Goal: Communication & Community: Answer question/provide support

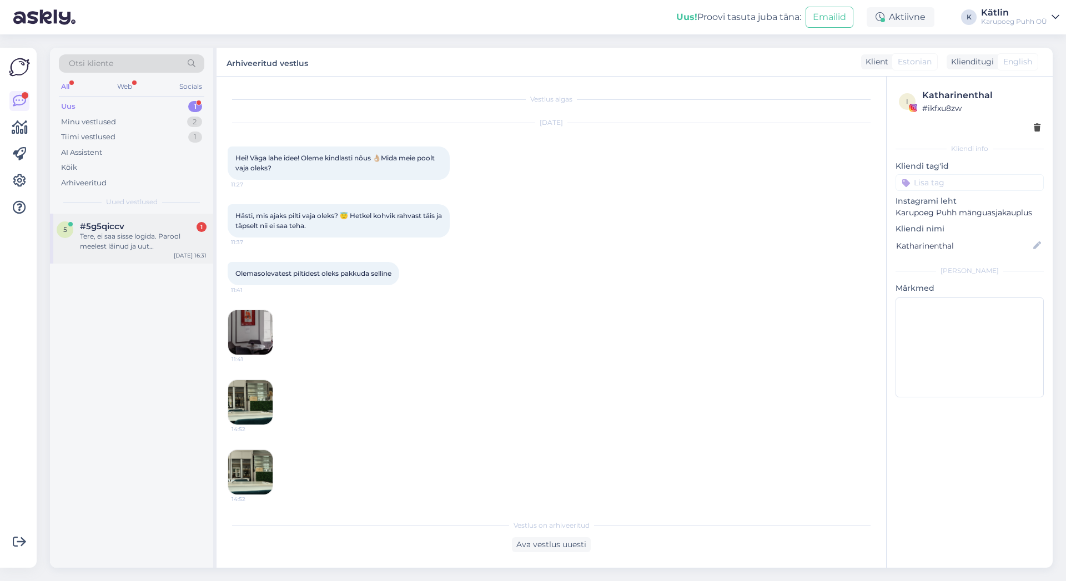
scroll to position [119, 0]
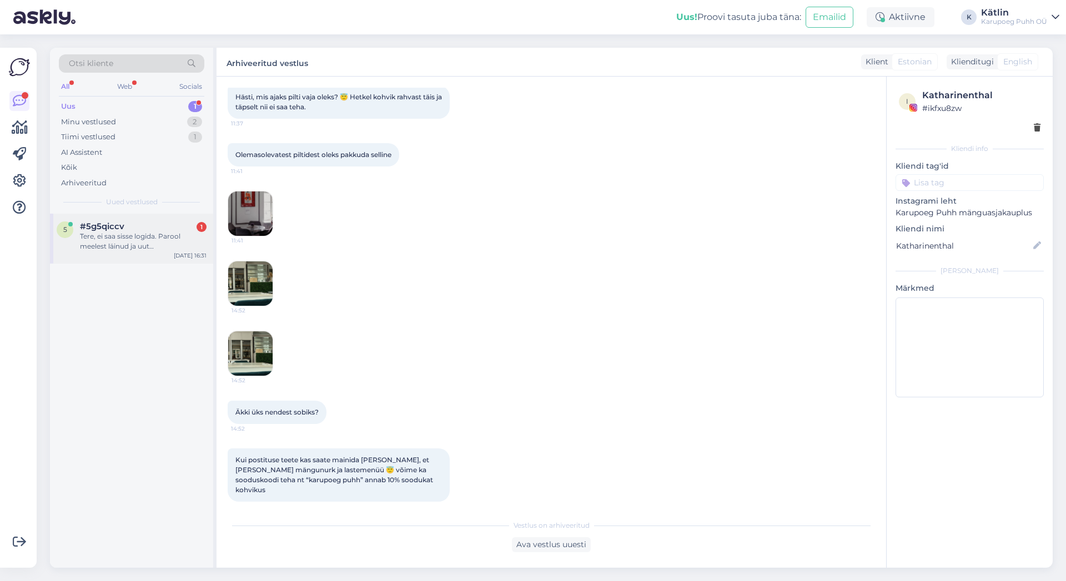
click at [126, 246] on div "Tere, ei saa sisse logida. Parool meelest läinud ja uut [PERSON_NAME] meilile. …" at bounding box center [143, 241] width 127 height 20
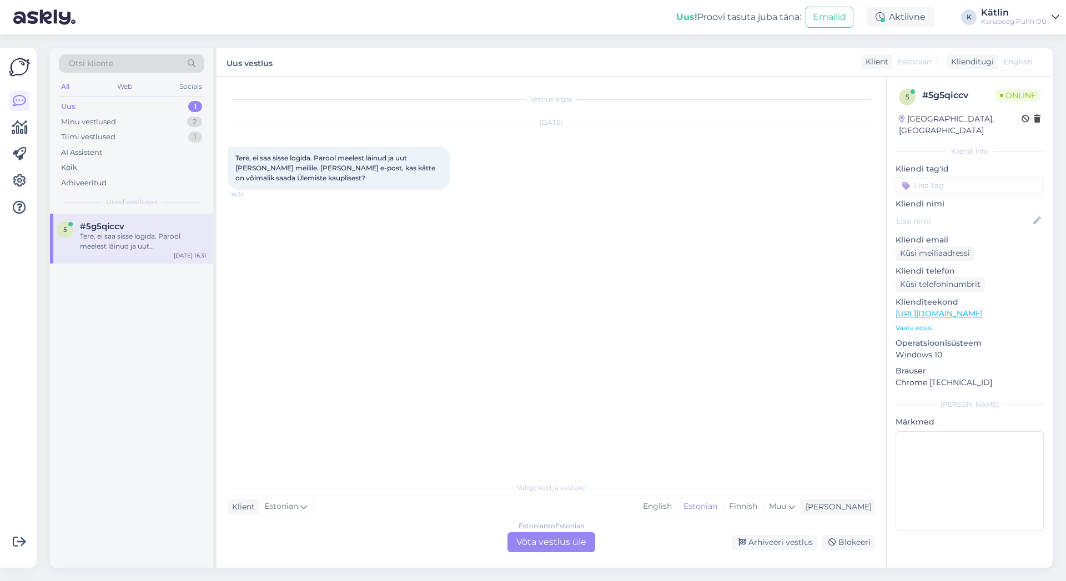
scroll to position [0, 0]
click at [551, 539] on div "Estonian to Estonian Võta vestlus üle" at bounding box center [551, 542] width 88 height 20
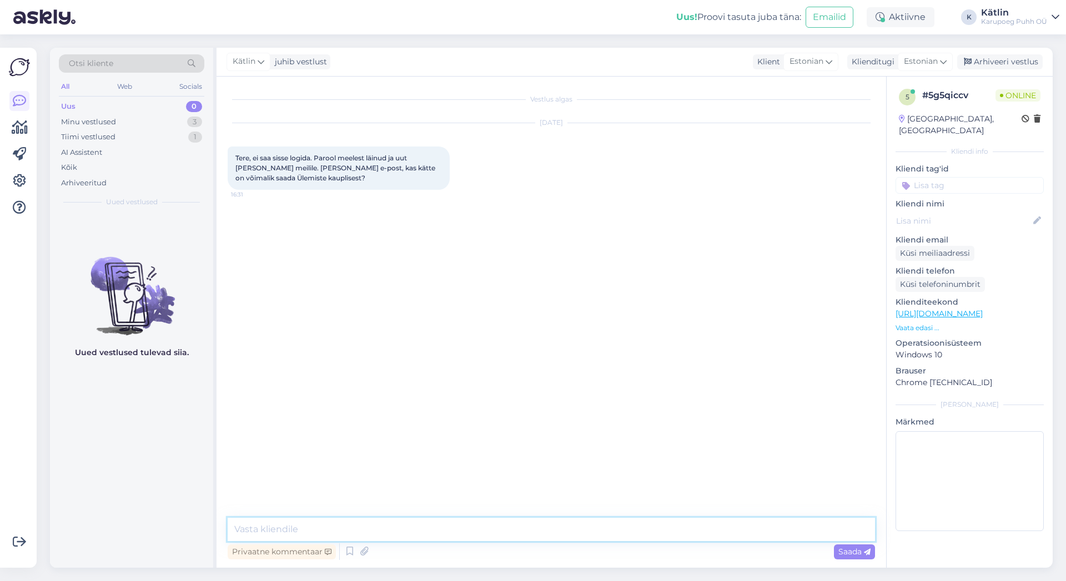
click at [517, 532] on textarea at bounding box center [551, 529] width 647 height 23
type textarea "Tere!"
type textarea "Kuidas meiliaadress on?"
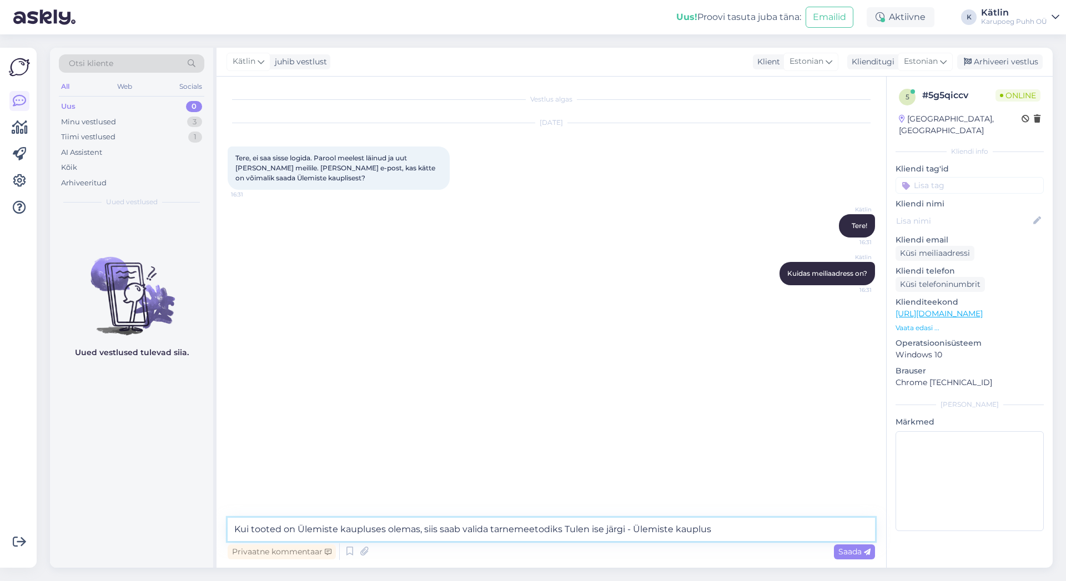
click at [565, 528] on textarea "Kui tooted on Ülemiste kaupluses olemas, siis saab valida tarnemeetodiks Tulen …" at bounding box center [551, 529] width 647 height 23
click at [723, 529] on textarea "Kui tooted on Ülemiste kaupluses olemas, siis saab valida tarnemeetodiks "Tulen…" at bounding box center [551, 529] width 647 height 23
type textarea "Kui tooted on Ülemiste kaupluses olemas, siis saab valida tarnemeetodiks "Tulen…"
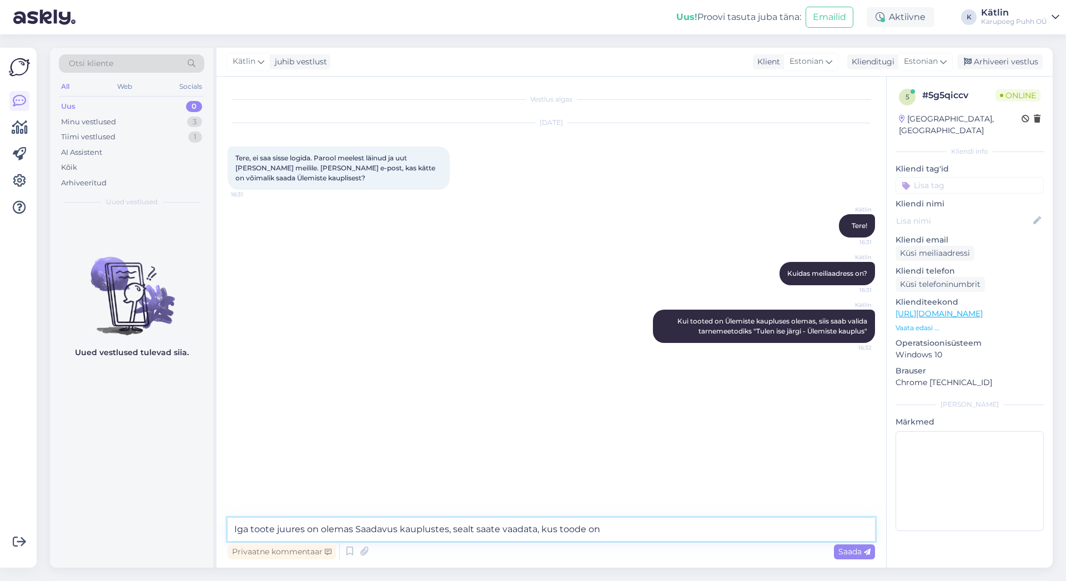
type textarea "Iga toote juures on olemas Saadavus kauplustes, sealt saate vaadata, kus toode …"
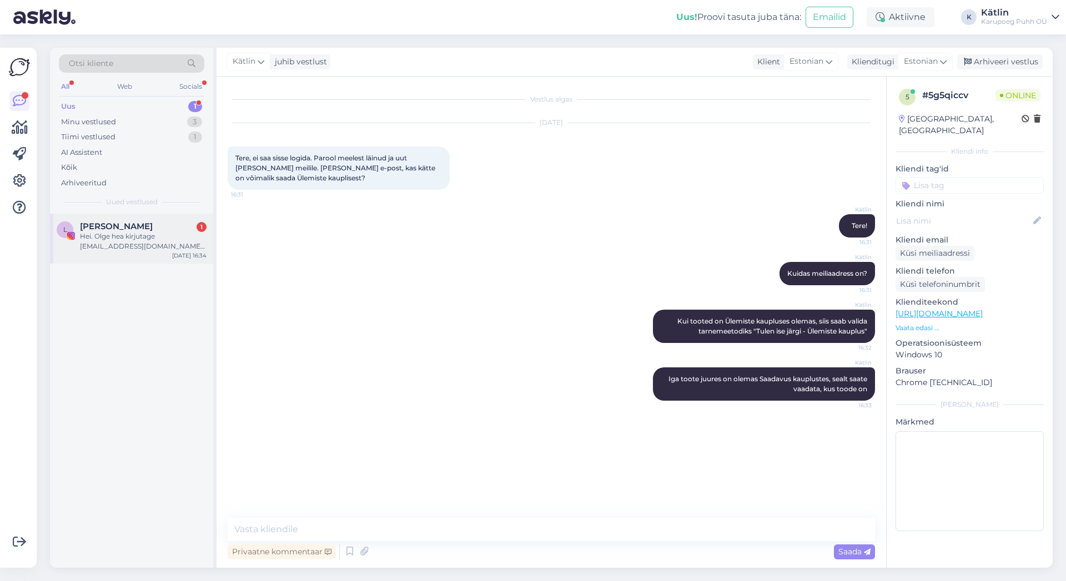
click at [144, 241] on div "Hei. Olge hea kirjutage [EMAIL_ADDRESS][DOMAIN_NAME] siis saab paremini suhelda…" at bounding box center [143, 241] width 127 height 20
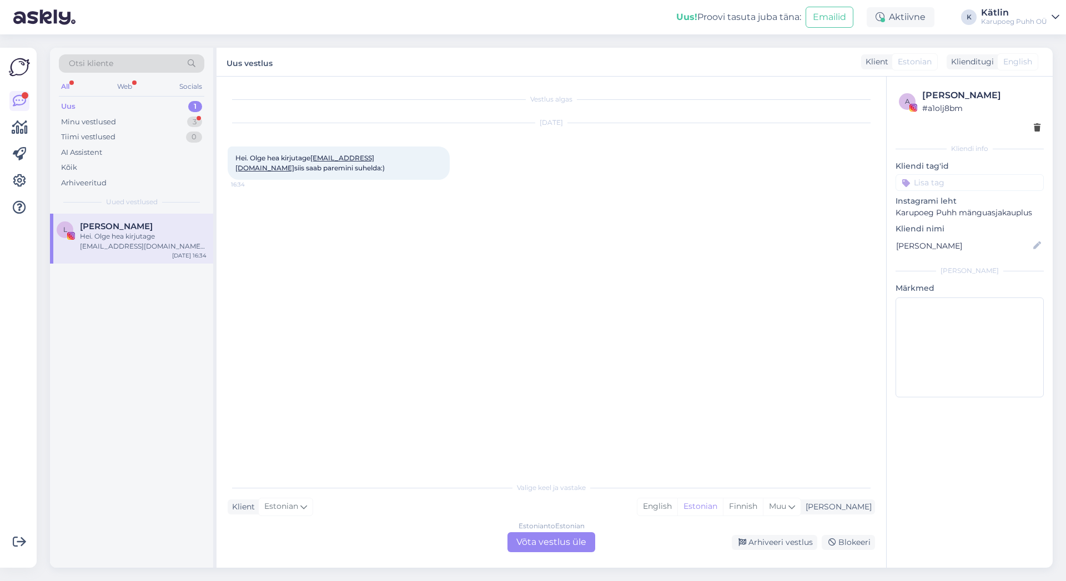
click at [758, 551] on div "Estonian to Estonian Võta vestlus üle Arhiveeri vestlus Blokeeri" at bounding box center [551, 542] width 647 height 20
click at [759, 543] on div "Arhiveeri vestlus" at bounding box center [773, 542] width 85 height 15
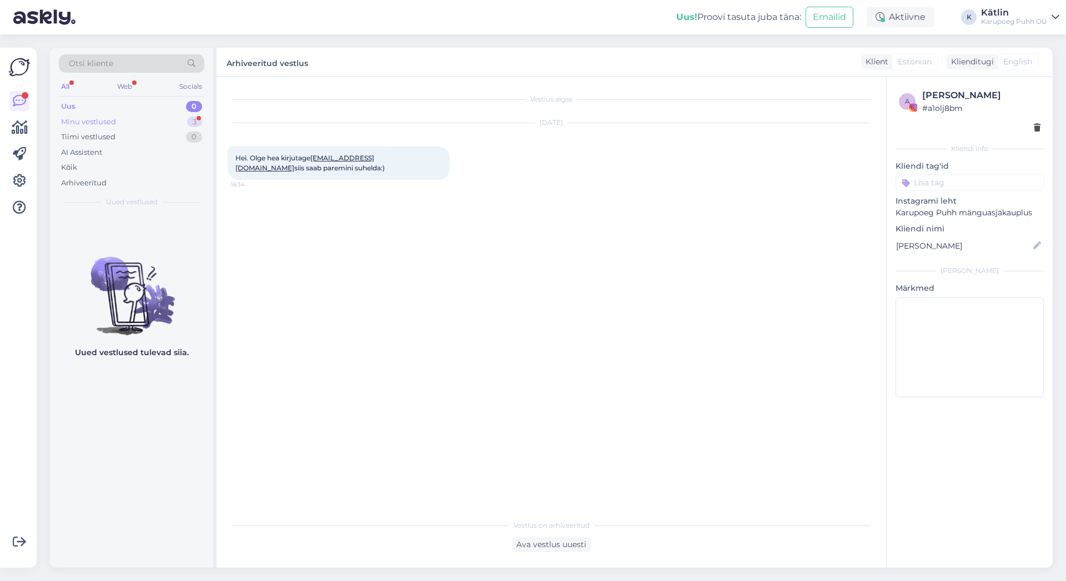
click at [105, 121] on div "Minu vestlused" at bounding box center [88, 122] width 55 height 11
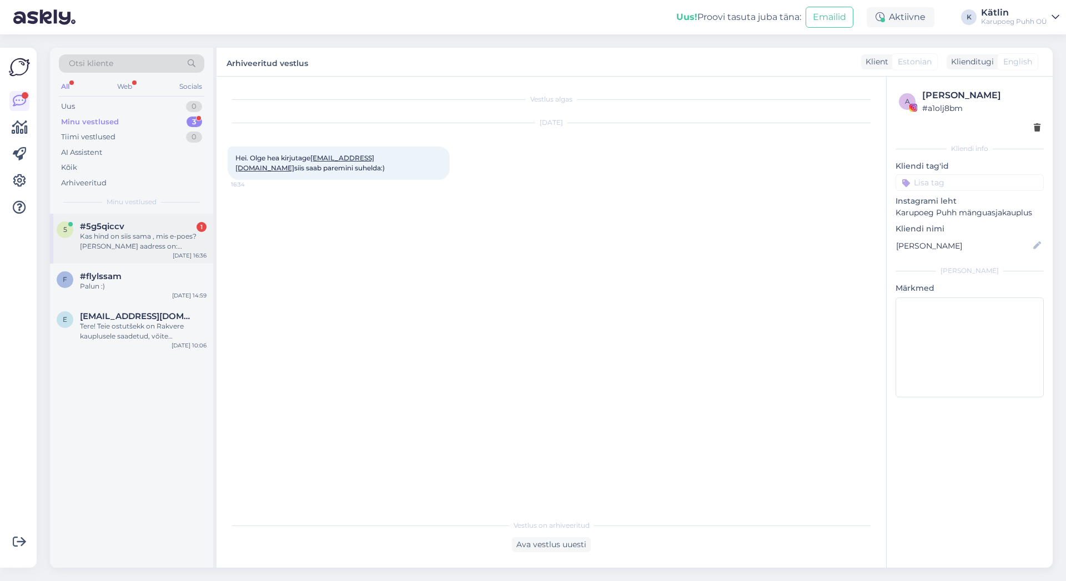
click at [146, 250] on div "Kas hind on siis sama , mis e-poes? [PERSON_NAME] aadress on: [EMAIL_ADDRESS][D…" at bounding box center [143, 241] width 127 height 20
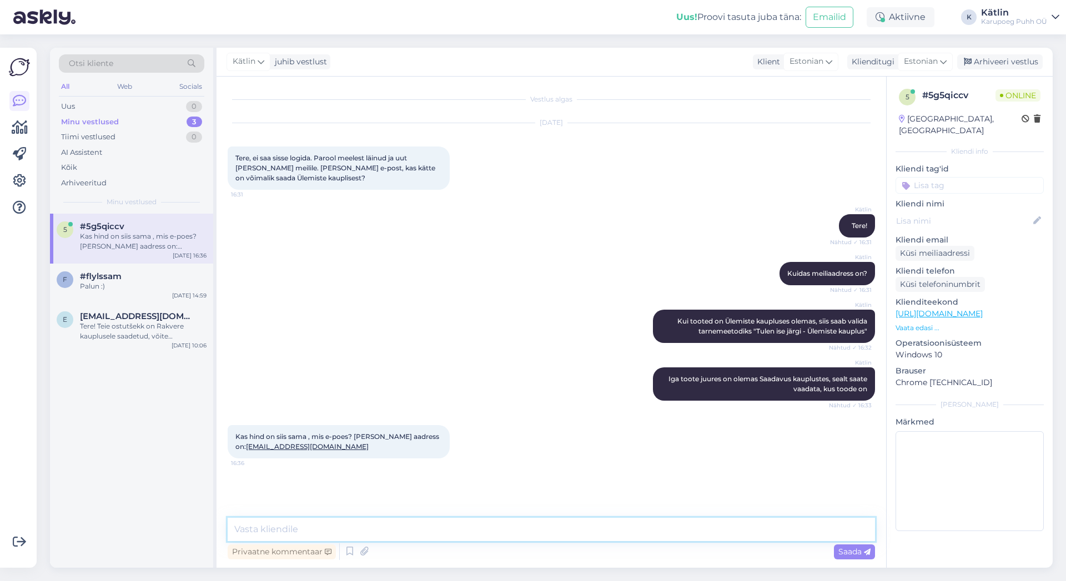
click at [369, 522] on textarea at bounding box center [551, 529] width 647 height 23
type textarea "[PERSON_NAME] on e-smaspäev ainult e-poes"
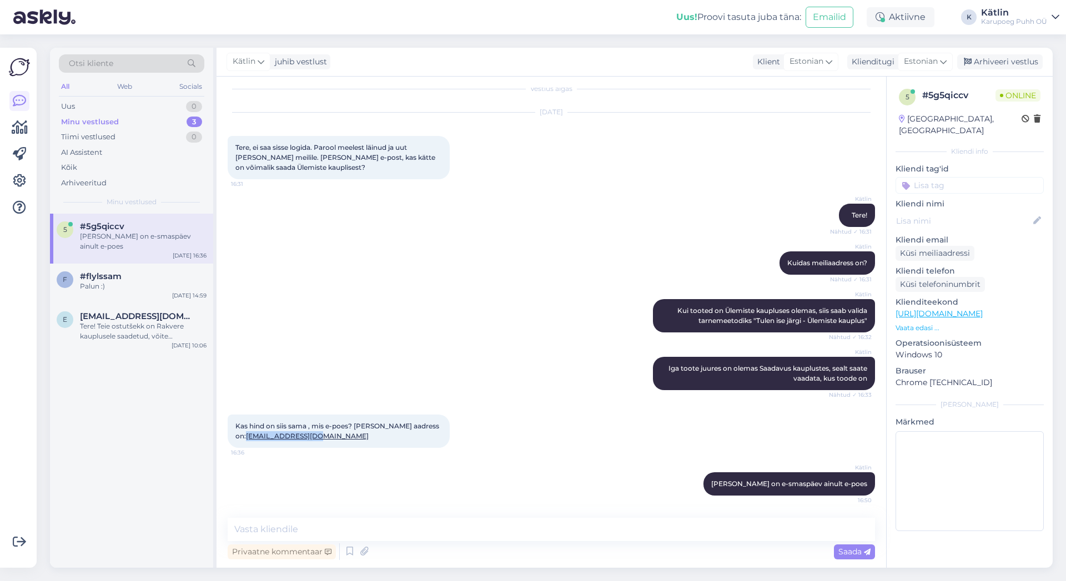
drag, startPoint x: 309, startPoint y: 437, endPoint x: 234, endPoint y: 439, distance: 74.9
click at [234, 439] on div "Kas hind on siis sama , mis e-poes? [PERSON_NAME] aadress on: [EMAIL_ADDRESS][D…" at bounding box center [339, 431] width 222 height 33
copy link "[EMAIL_ADDRESS][DOMAIN_NAME]"
click at [431, 527] on textarea at bounding box center [551, 529] width 647 height 23
click at [391, 531] on textarea "Teie e-maili aadressiga ei ole kontot meie e-poes." at bounding box center [551, 529] width 647 height 23
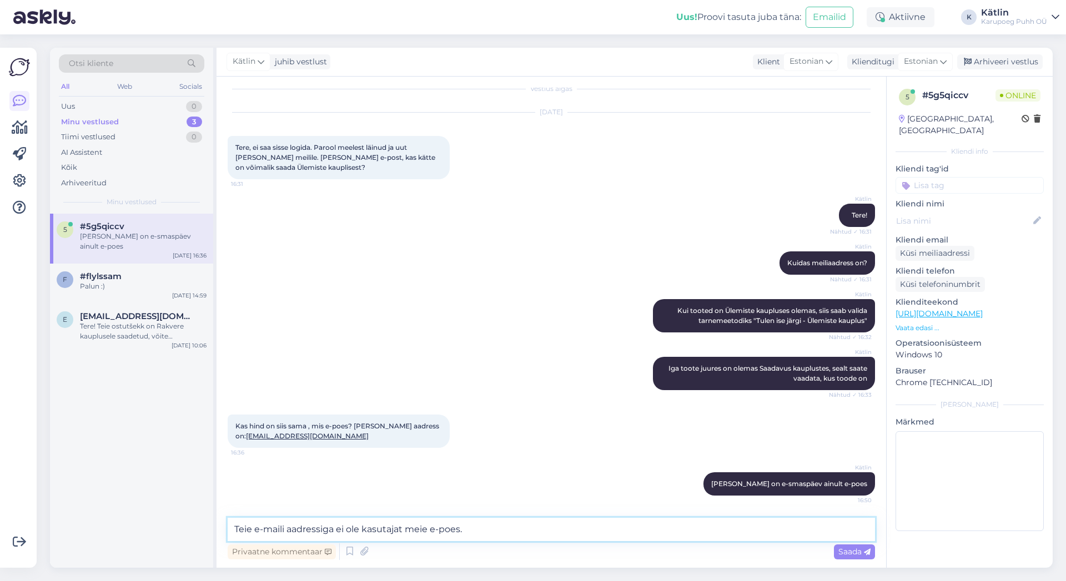
click at [487, 526] on textarea "Teie e-maili aadressiga ei ole kasutajat meie e-poes." at bounding box center [551, 529] width 647 height 23
click at [507, 527] on textarea "Teie e-maili aadressiga ei ole kasutajat meie e-poes. Võite end registreerida k…" at bounding box center [551, 529] width 647 height 23
click at [582, 531] on textarea "Teie e-maili aadressiga ei ole kasutajat meie e-poes. [PERSON_NAME] registreeri…" at bounding box center [551, 529] width 647 height 23
click at [663, 532] on textarea "Teie e-maili aadressiga ei ole kasutajat meie e-poes. [PERSON_NAME] registreeri…" at bounding box center [551, 529] width 647 height 23
type textarea "Teie e-maili aadressiga ei ole kasutajat meie e-poes. [PERSON_NAME] registreeri…"
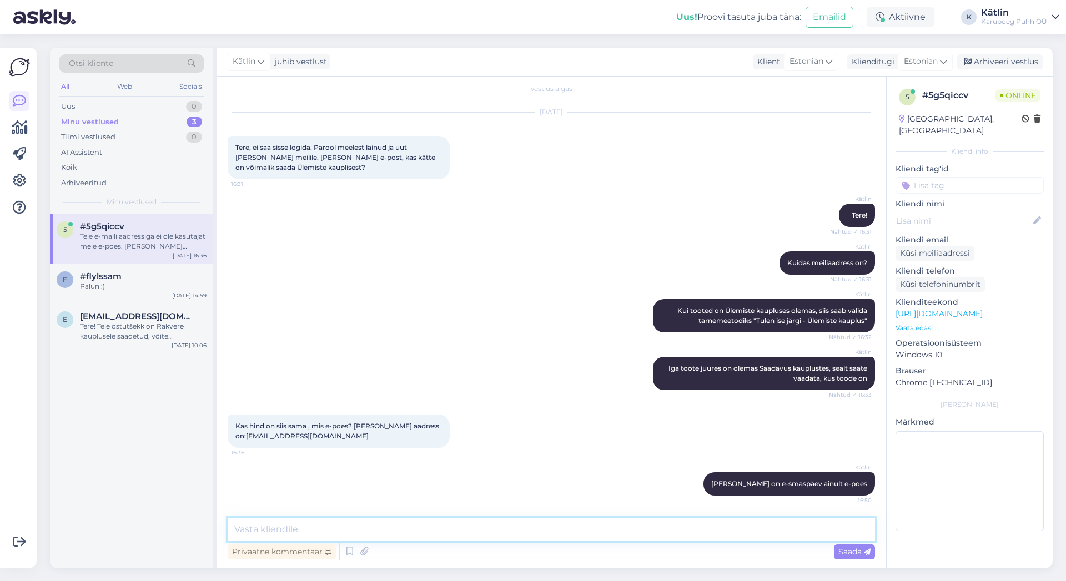
scroll to position [68, 0]
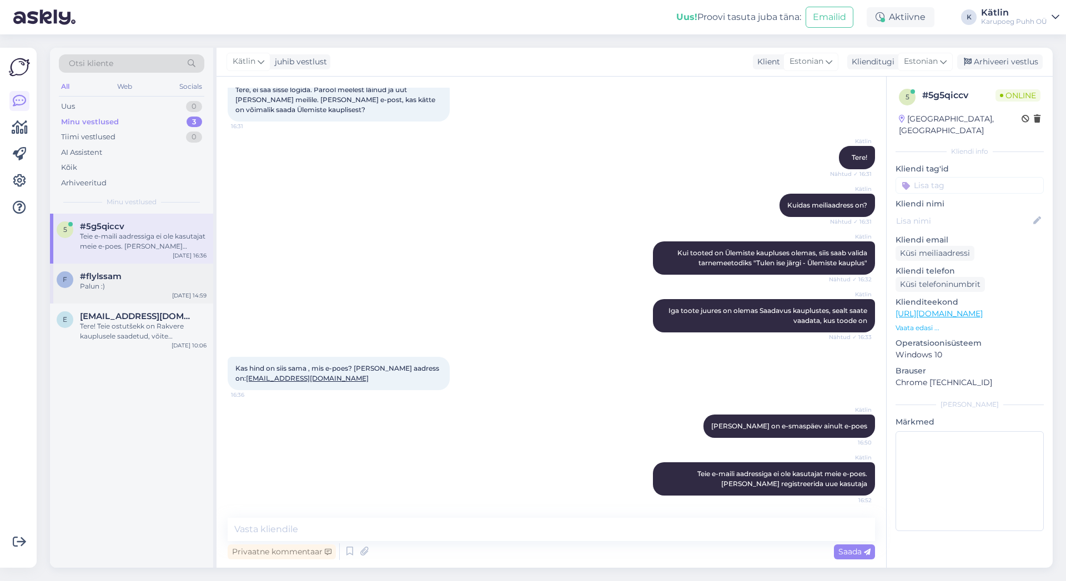
click at [108, 277] on span "#flylssam" at bounding box center [101, 276] width 42 height 10
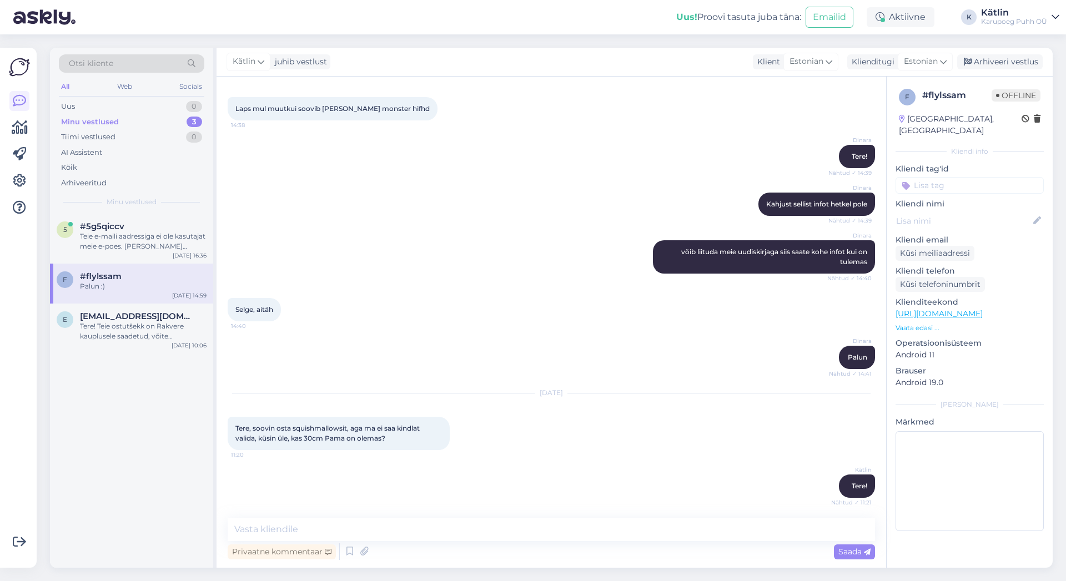
scroll to position [3400, 0]
